Goal: Task Accomplishment & Management: Manage account settings

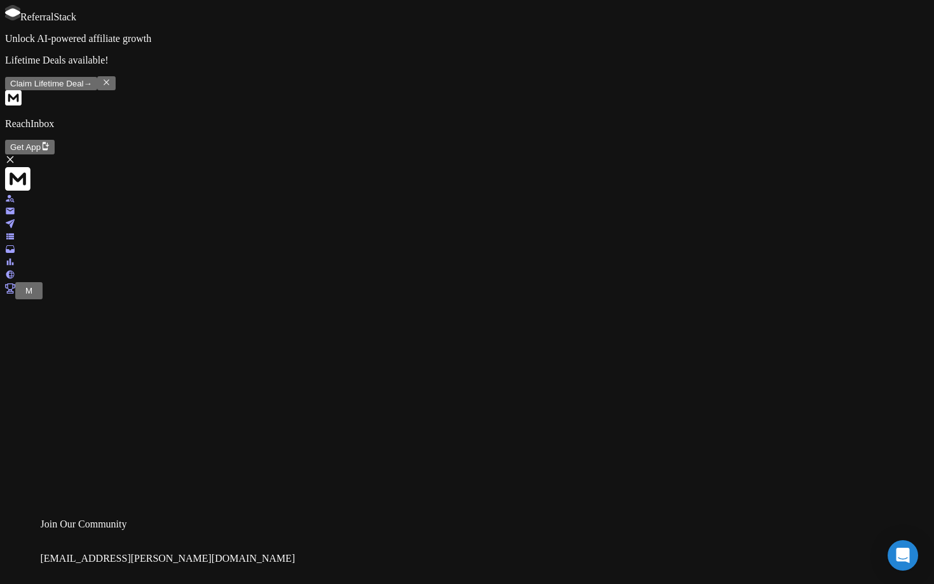
click at [30, 295] on span "M" at bounding box center [28, 291] width 7 height 10
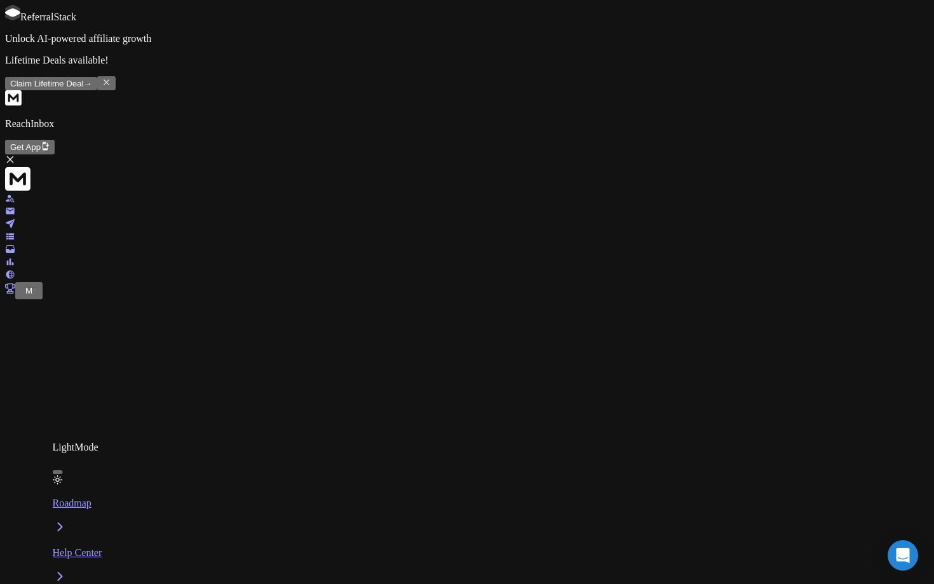
click at [25, 295] on span "D" at bounding box center [28, 291] width 6 height 10
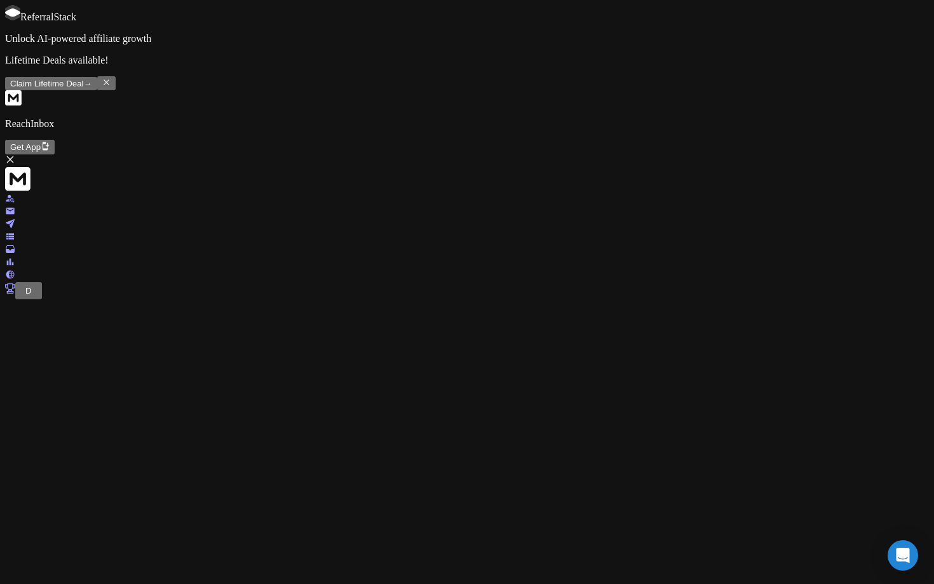
scroll to position [31, 0]
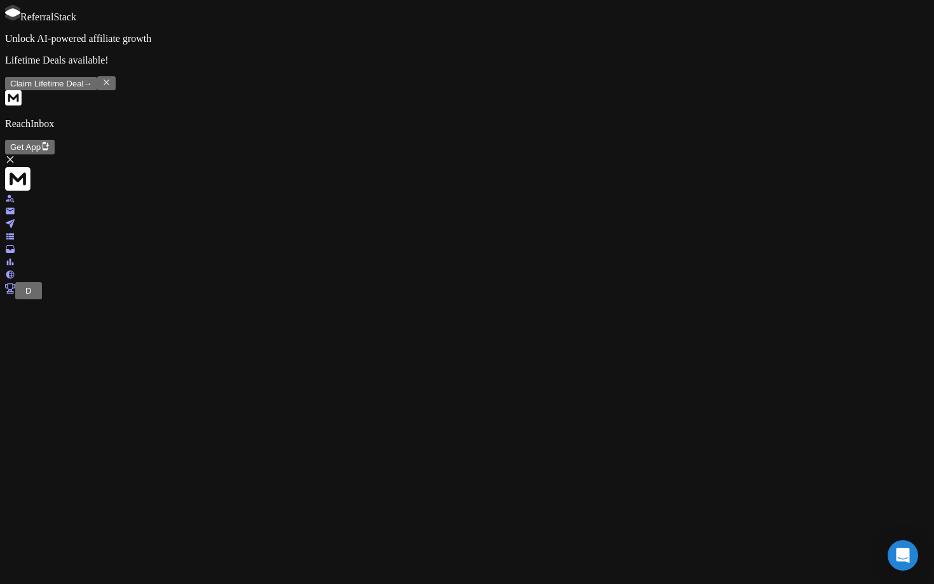
scroll to position [31, 0]
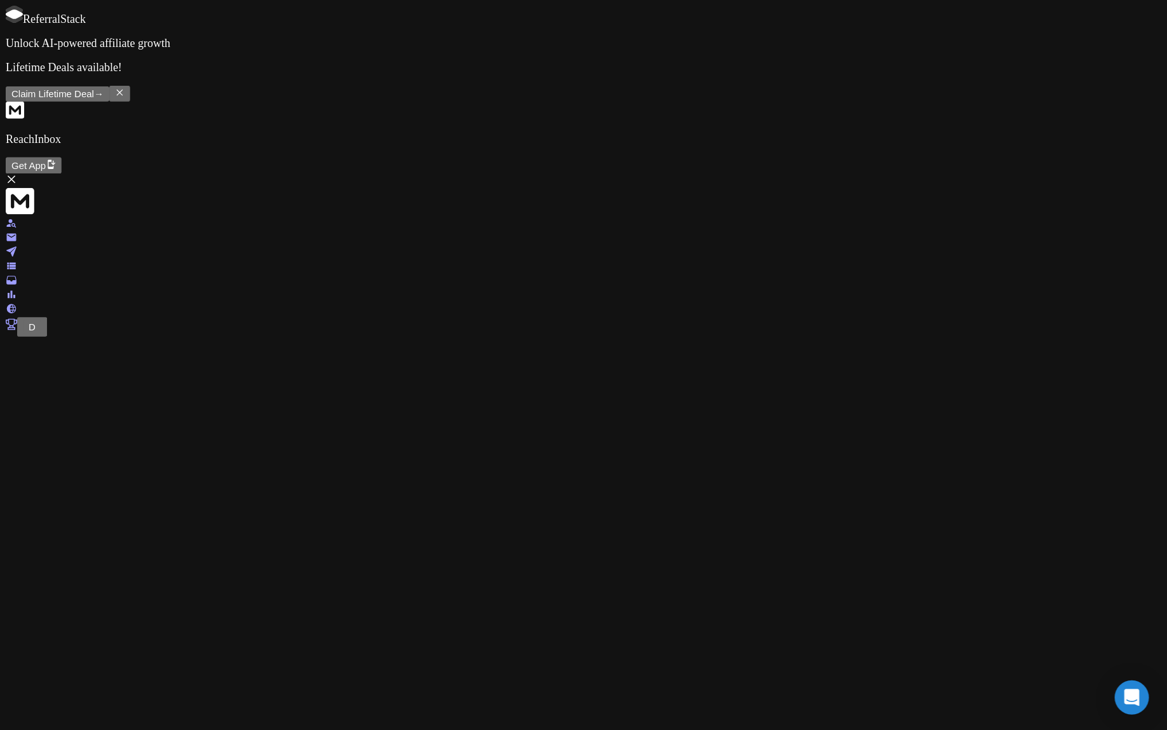
scroll to position [2, 0]
